Goal: Information Seeking & Learning: Learn about a topic

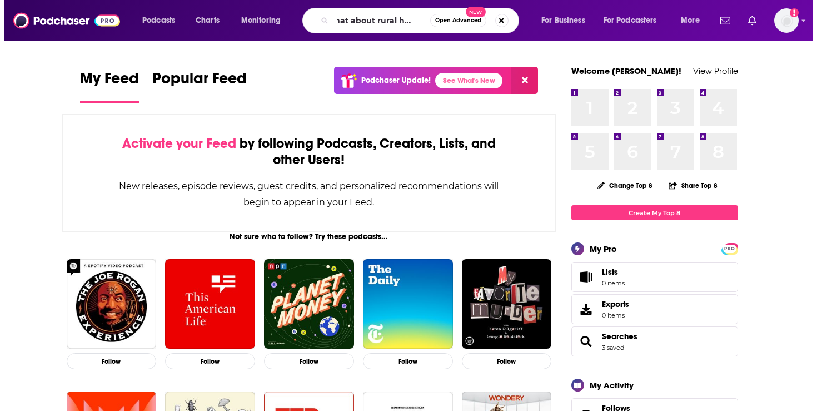
scroll to position [0, 12]
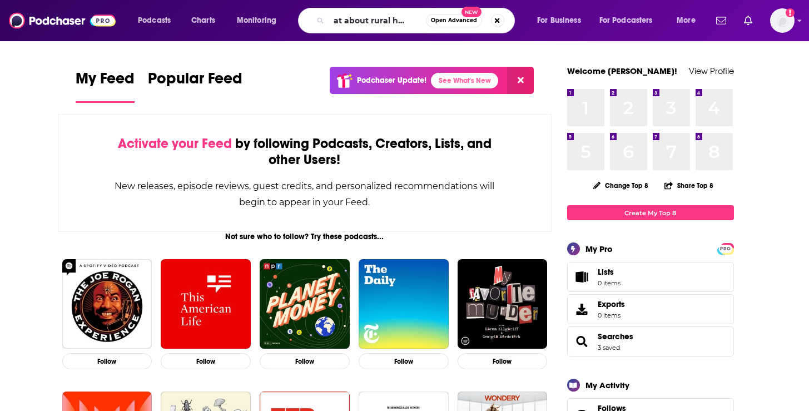
type input "what about rural health"
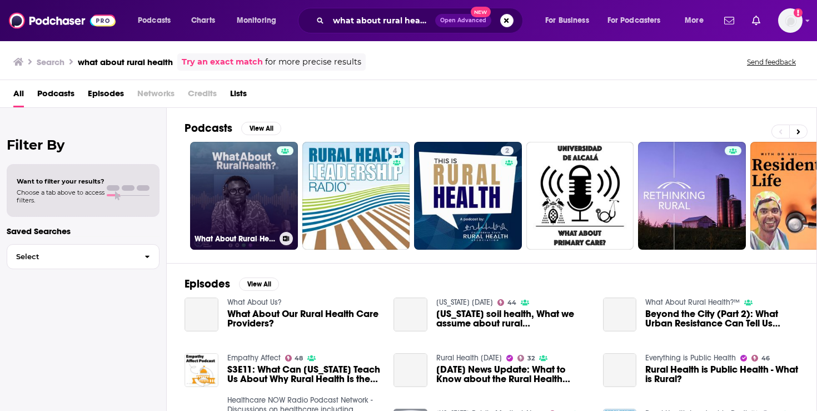
click at [236, 210] on link "What About Rural Health?™" at bounding box center [244, 196] width 108 height 108
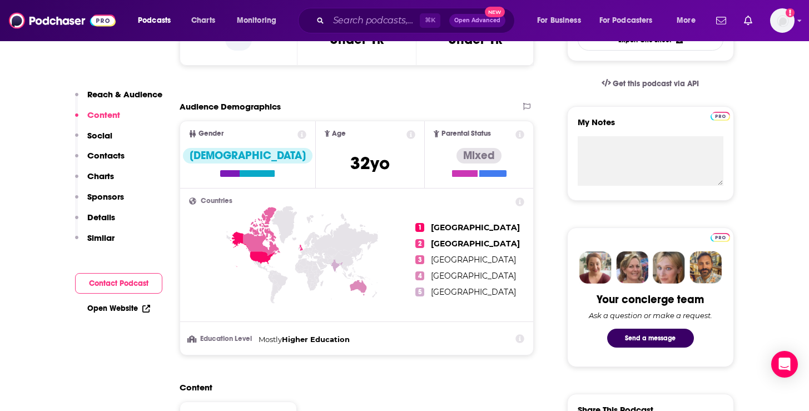
scroll to position [100, 0]
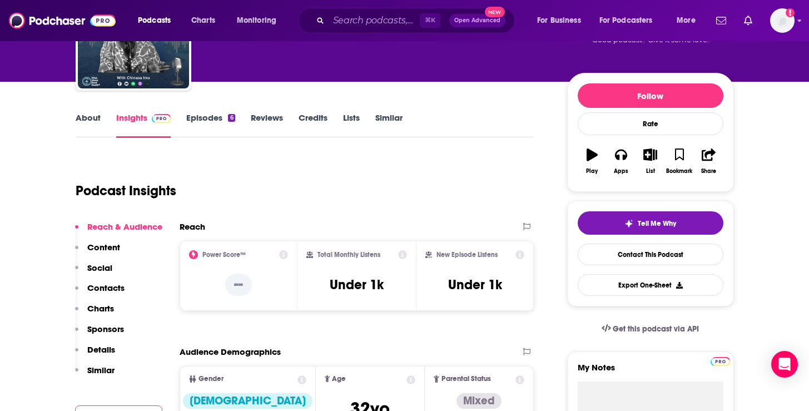
click at [207, 125] on link "Episodes 6" at bounding box center [210, 125] width 48 height 26
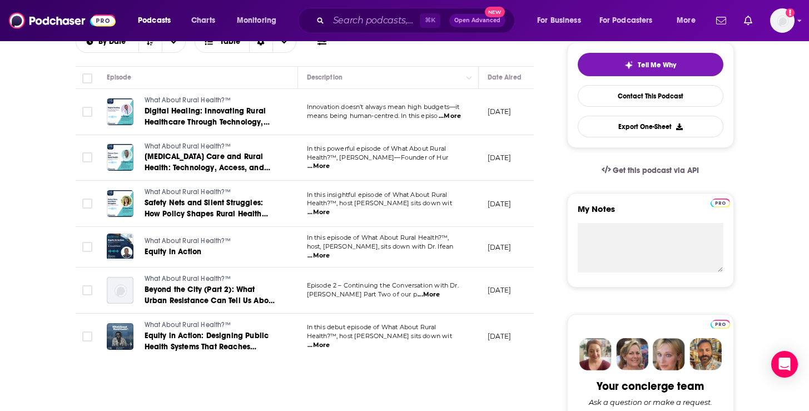
scroll to position [158, 0]
